Goal: Navigation & Orientation: Find specific page/section

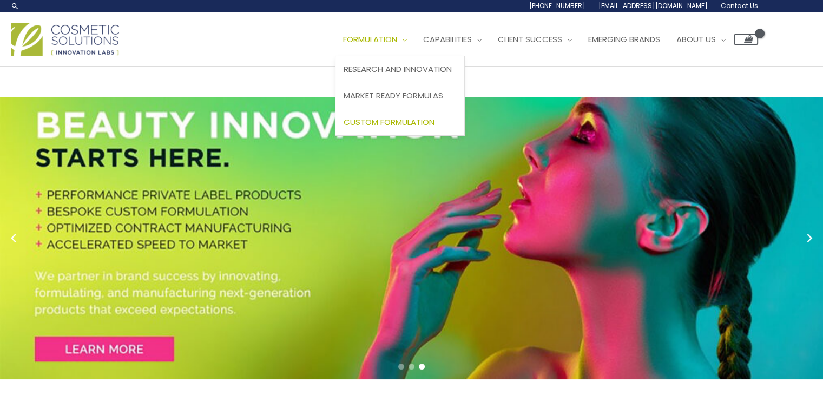
click at [343, 128] on span "Custom Formulation" at bounding box center [388, 121] width 91 height 11
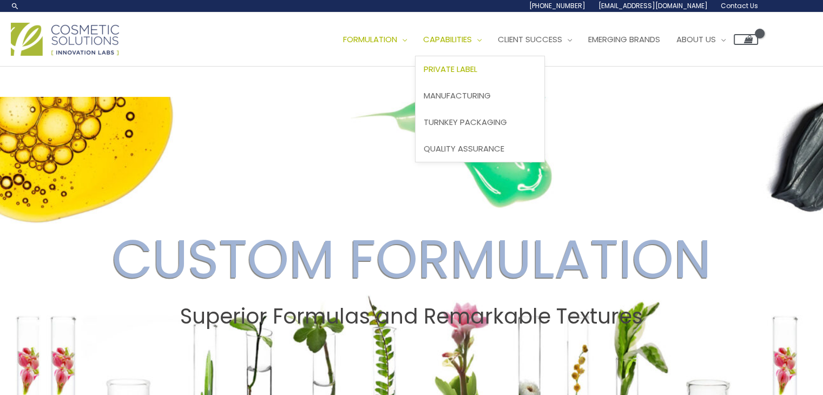
click at [424, 75] on span "Private Label" at bounding box center [451, 68] width 54 height 11
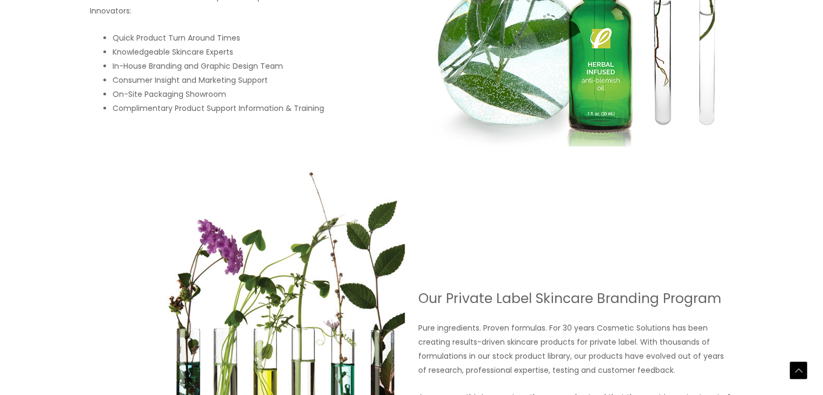
scroll to position [653, 0]
